Goal: Information Seeking & Learning: Check status

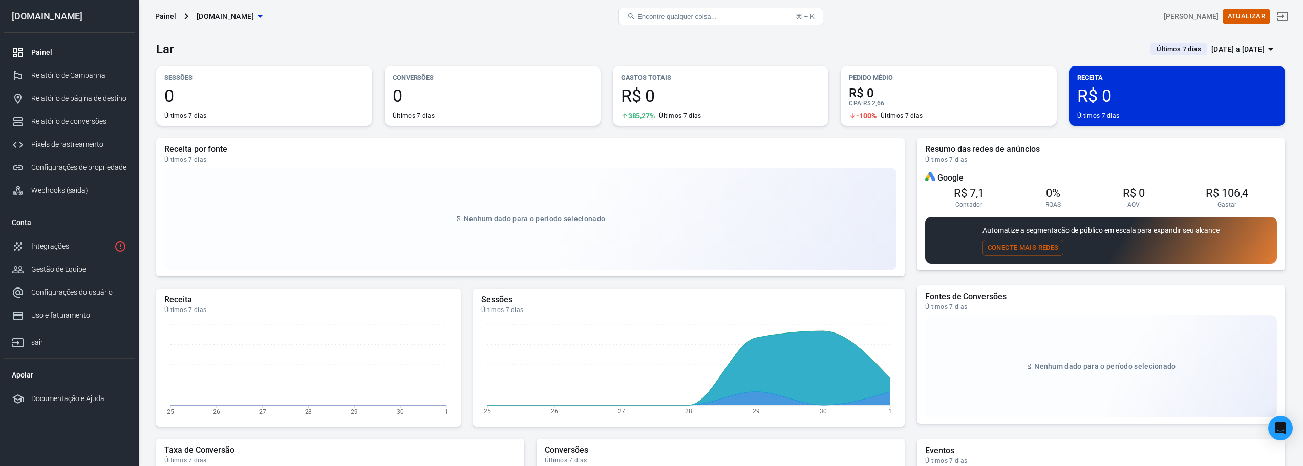
click at [186, 116] on font "Últimos 7 dias" at bounding box center [185, 115] width 42 height 7
click at [1157, 48] on font "Últimos 7 dias" at bounding box center [1179, 49] width 45 height 8
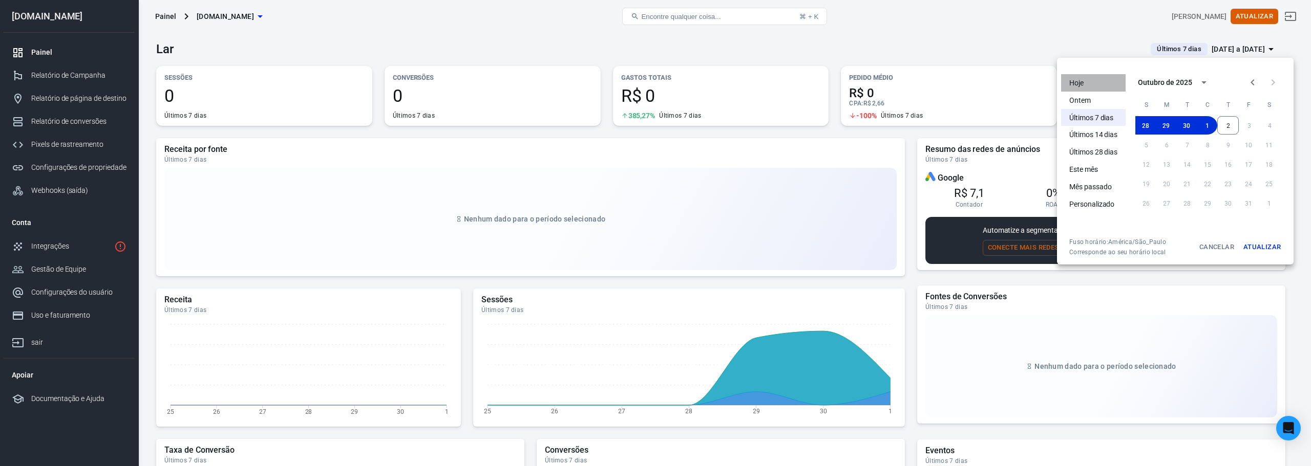
click at [1081, 86] on font "Hoje" at bounding box center [1076, 83] width 14 height 8
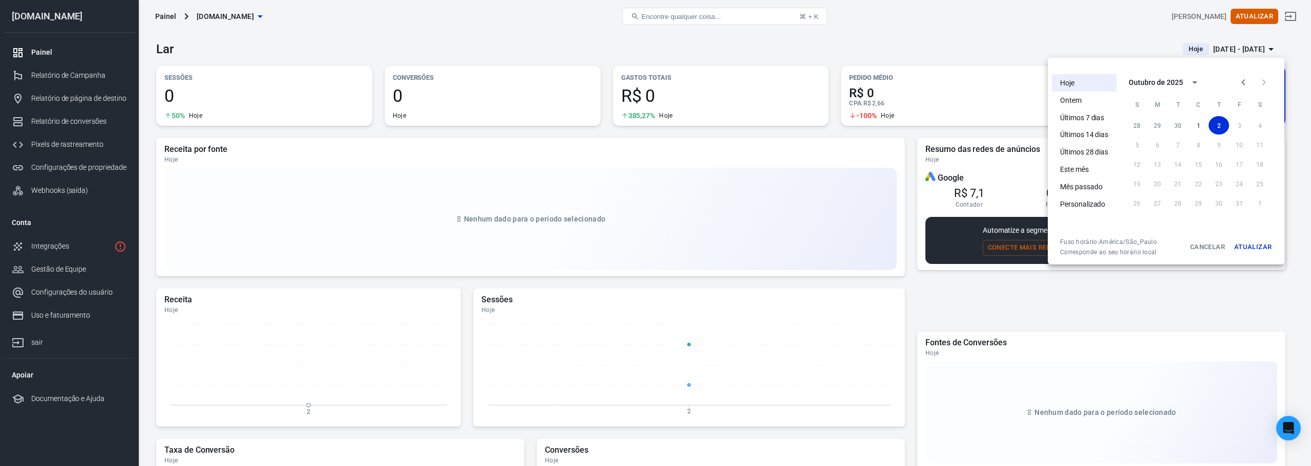
click at [1069, 20] on div at bounding box center [655, 233] width 1311 height 466
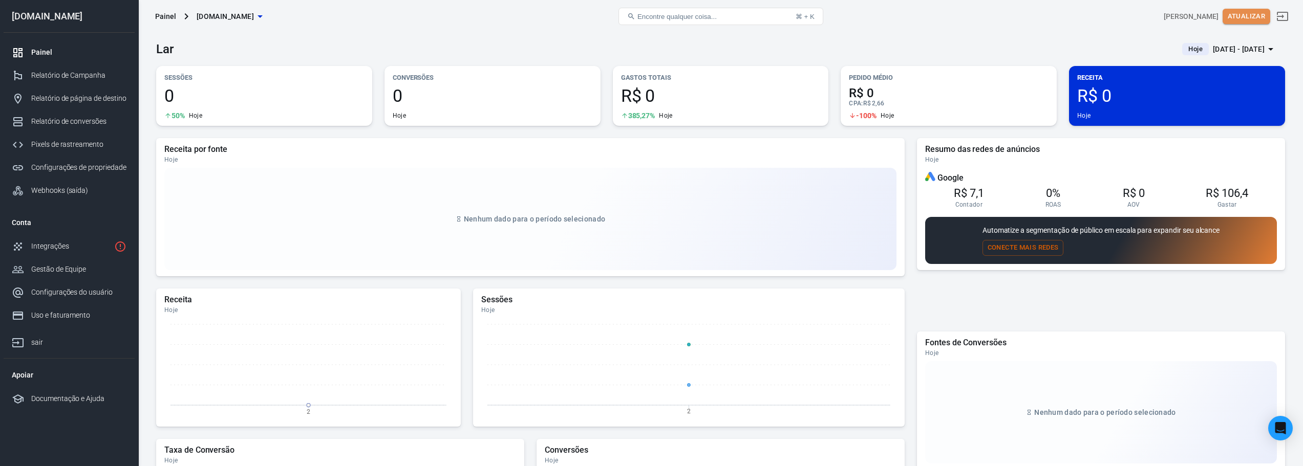
click at [1256, 16] on font "Atualizar" at bounding box center [1246, 16] width 37 height 8
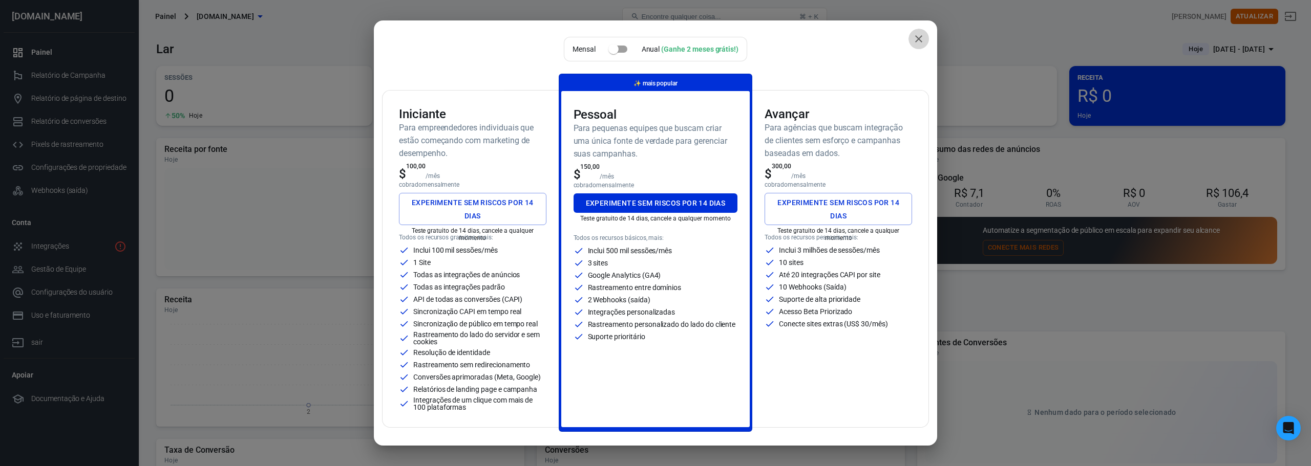
click at [915, 38] on icon "fechar" at bounding box center [918, 38] width 7 height 7
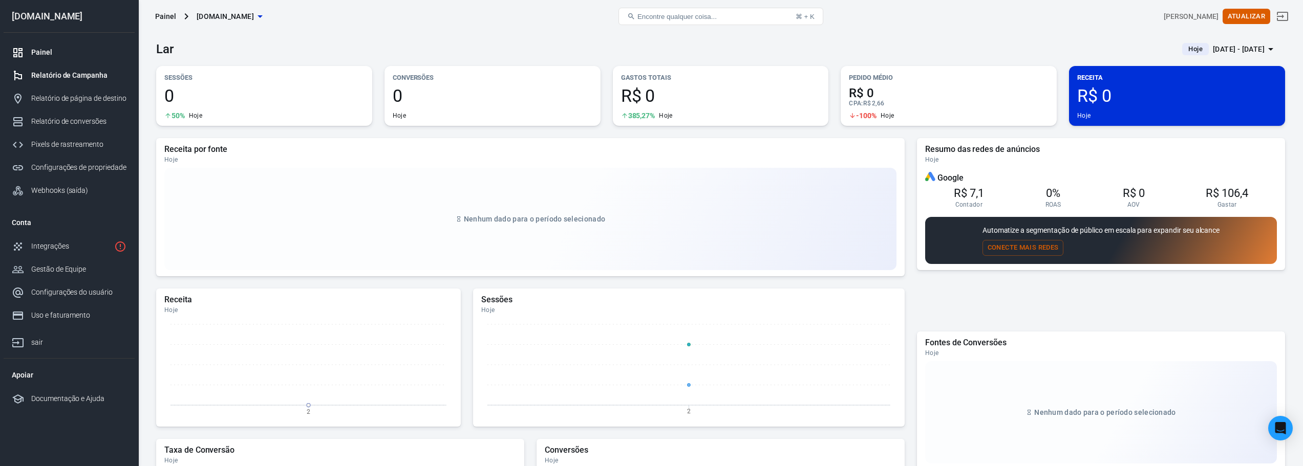
click at [79, 75] on font "Relatório de Campanha" at bounding box center [69, 75] width 76 height 8
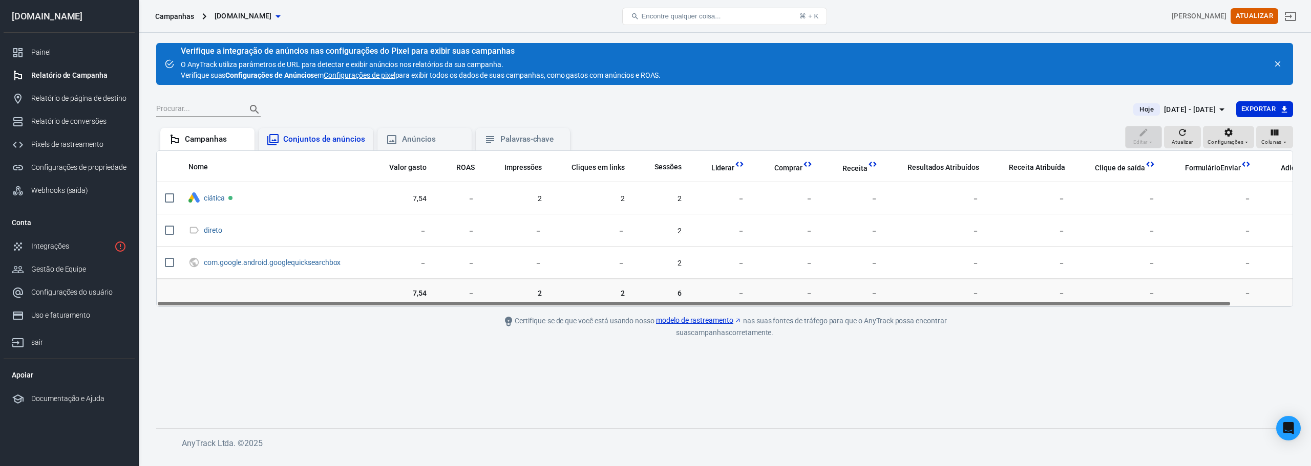
click at [328, 139] on font "Conjuntos de anúncios" at bounding box center [324, 139] width 82 height 9
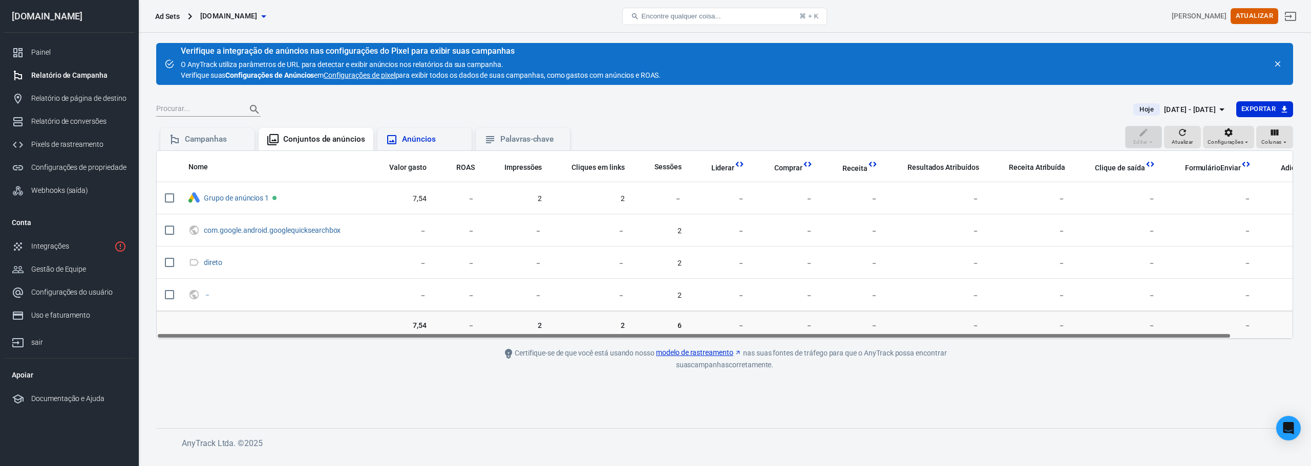
click at [444, 143] on div "Anúncios" at bounding box center [432, 139] width 61 height 11
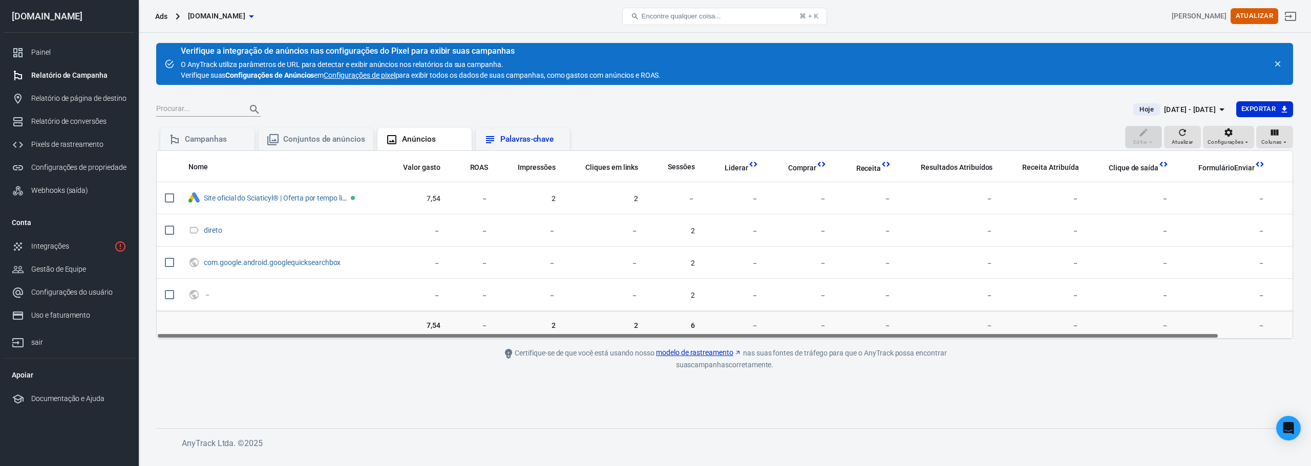
click at [541, 137] on font "Palavras-chave" at bounding box center [526, 139] width 53 height 9
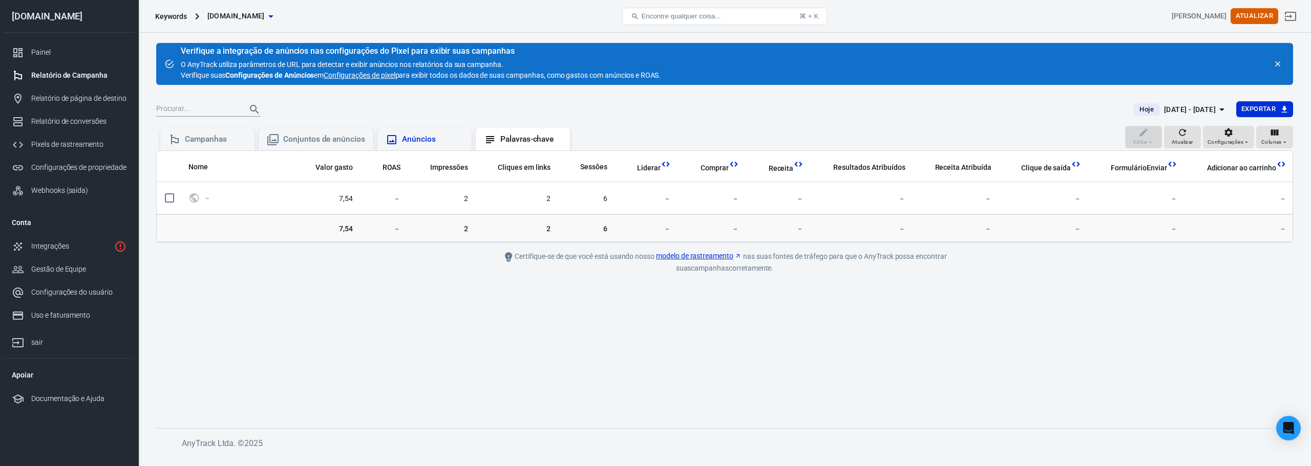
click at [425, 139] on font "Anúncios" at bounding box center [419, 139] width 34 height 9
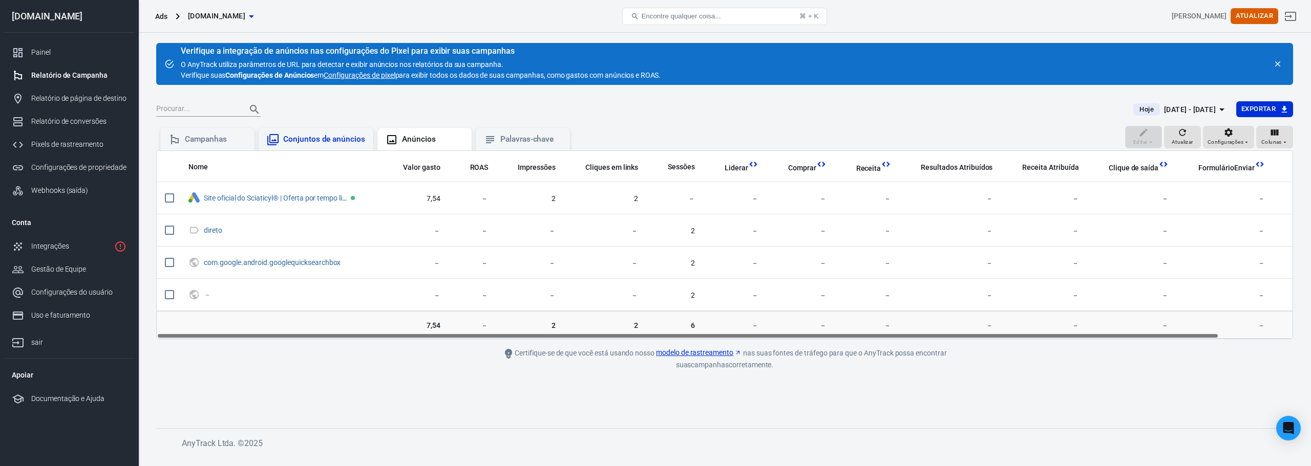
click at [314, 145] on div "Conjuntos de anúncios" at bounding box center [316, 140] width 98 height 12
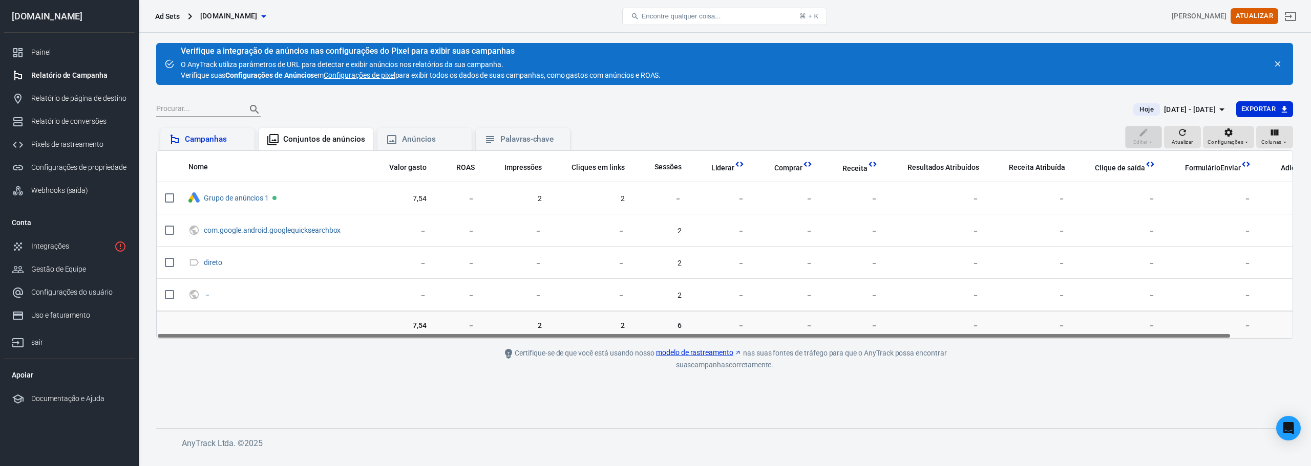
click at [238, 144] on div "Campanhas" at bounding box center [215, 139] width 61 height 11
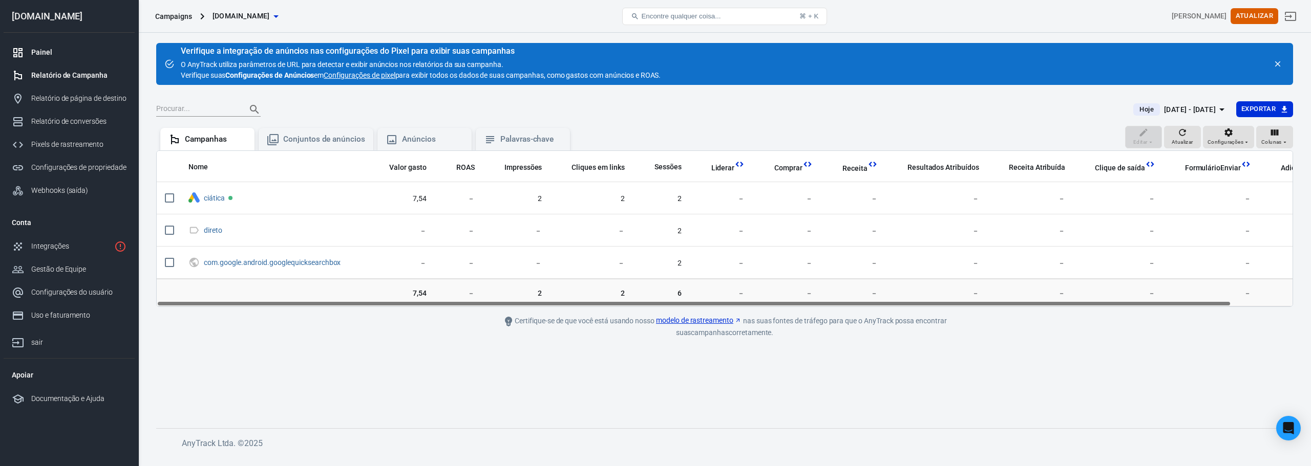
click at [42, 58] on link "Painel" at bounding box center [69, 52] width 131 height 23
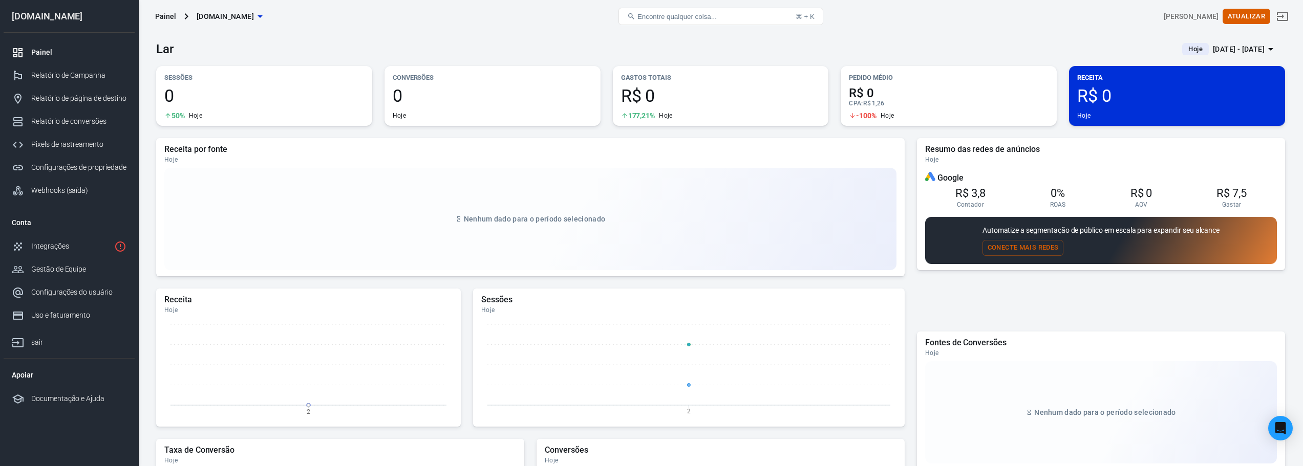
click at [1013, 13] on div "[PERSON_NAME]" at bounding box center [1101, 16] width 377 height 25
